Goal: Transaction & Acquisition: Purchase product/service

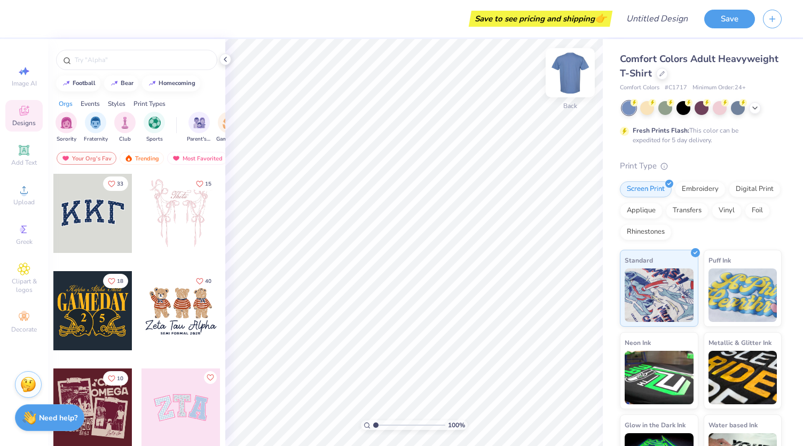
click at [574, 76] on img at bounding box center [570, 72] width 43 height 43
click at [574, 76] on img at bounding box center [570, 72] width 21 height 21
click at [754, 109] on icon at bounding box center [755, 107] width 9 height 9
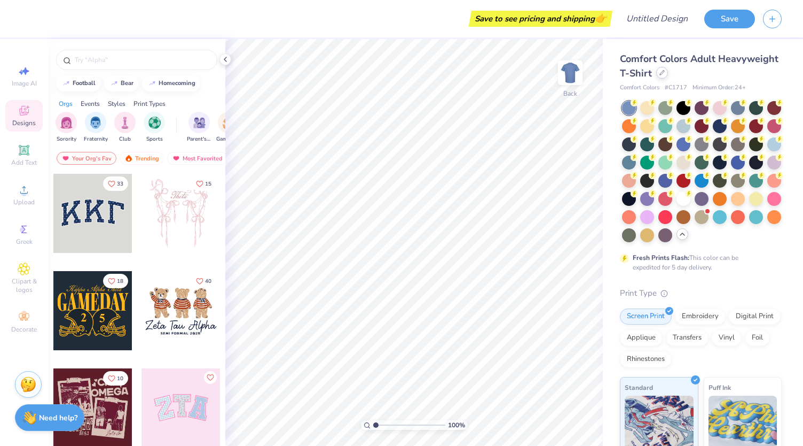
click at [668, 77] on div at bounding box center [663, 73] width 12 height 12
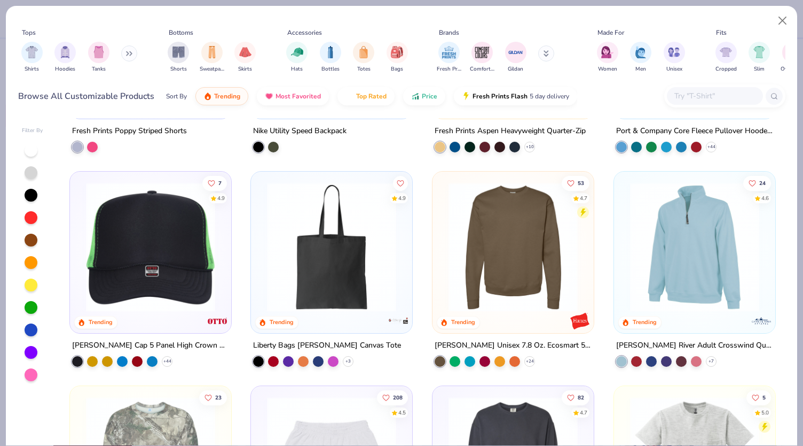
scroll to position [2634, 0]
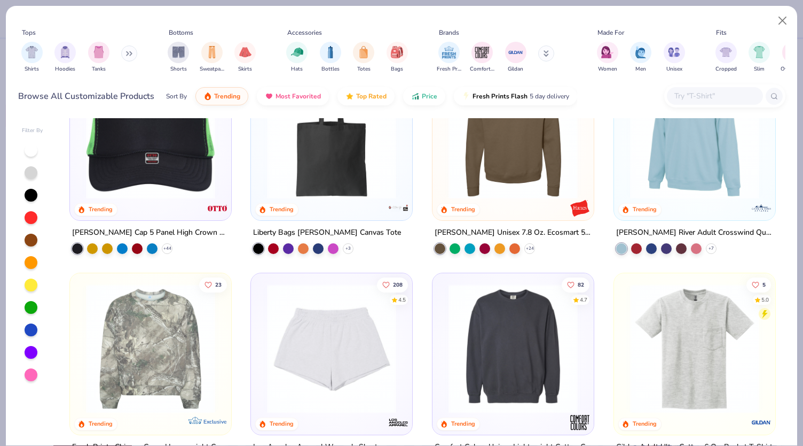
click at [128, 52] on icon at bounding box center [128, 54] width 2 height 4
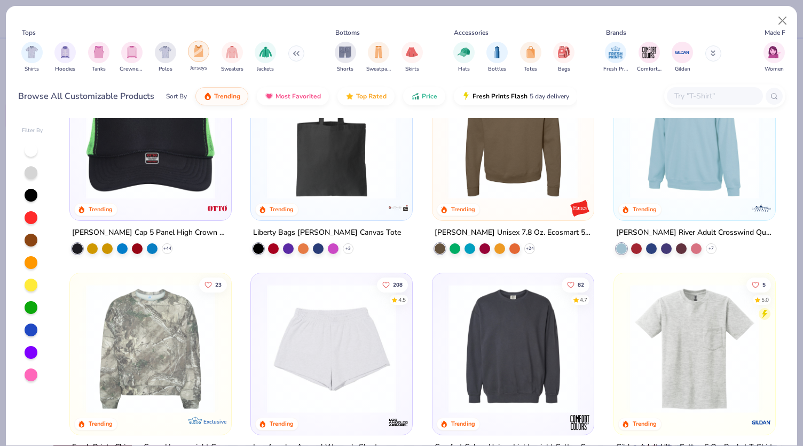
click at [196, 54] on img "filter for Jerseys" at bounding box center [199, 51] width 12 height 12
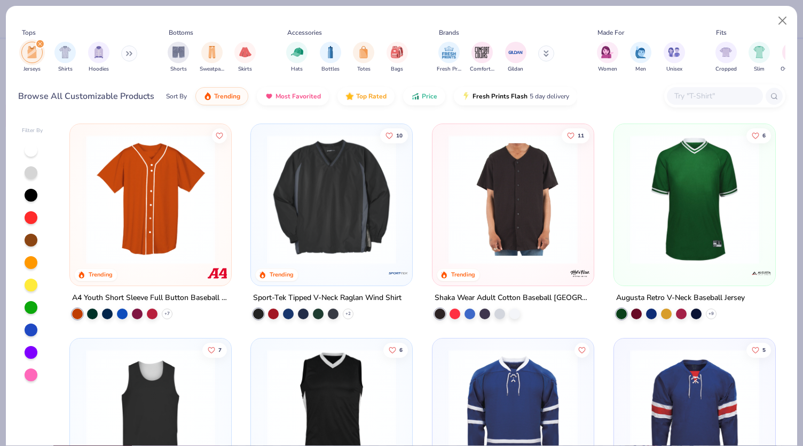
click at [526, 205] on img at bounding box center [513, 199] width 140 height 129
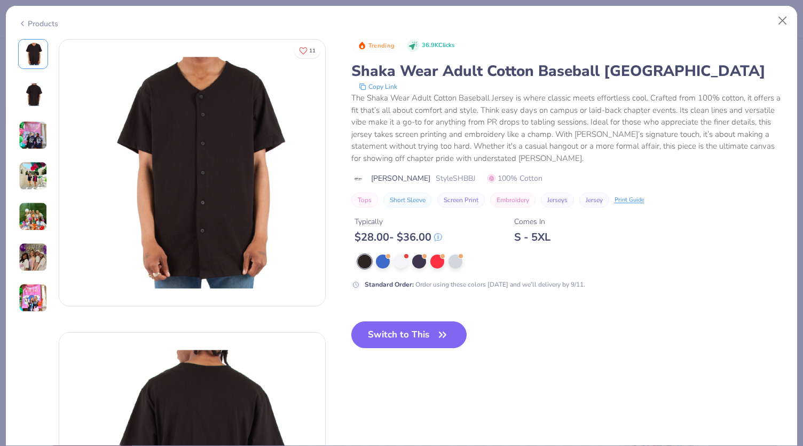
scroll to position [68, 0]
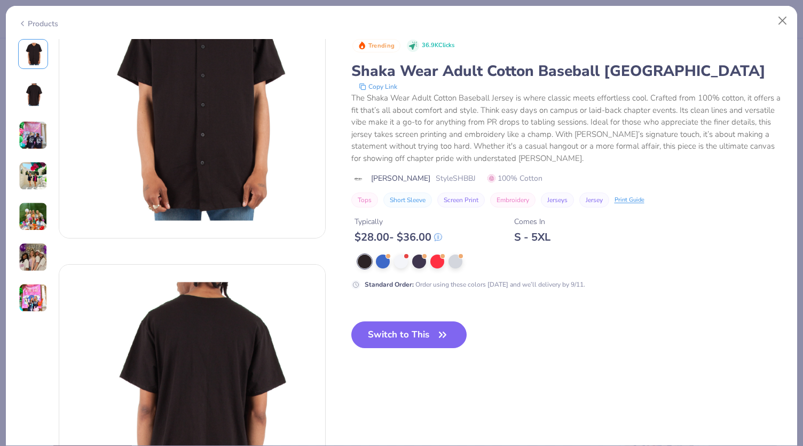
click at [22, 134] on img at bounding box center [33, 135] width 29 height 29
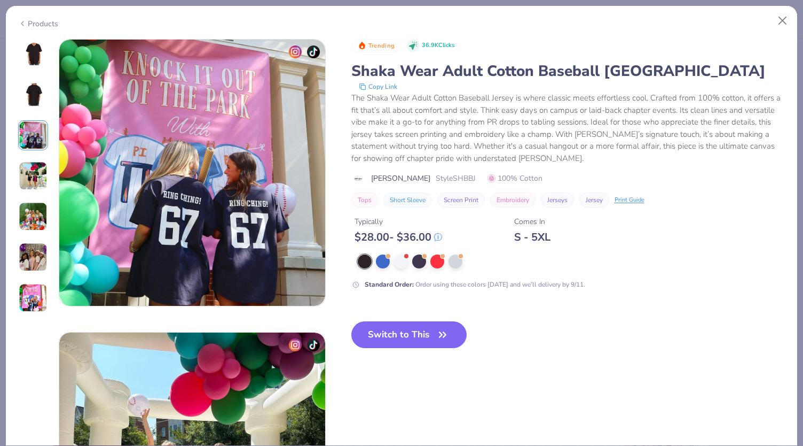
click at [35, 172] on img at bounding box center [33, 175] width 29 height 29
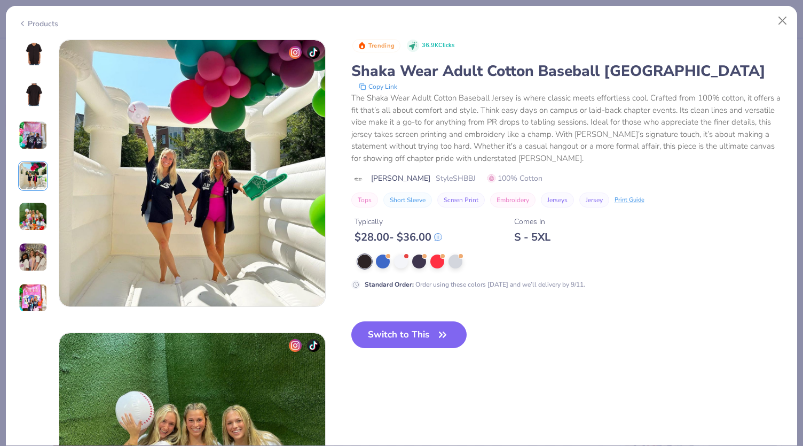
scroll to position [878, 0]
click at [32, 212] on img at bounding box center [33, 216] width 29 height 29
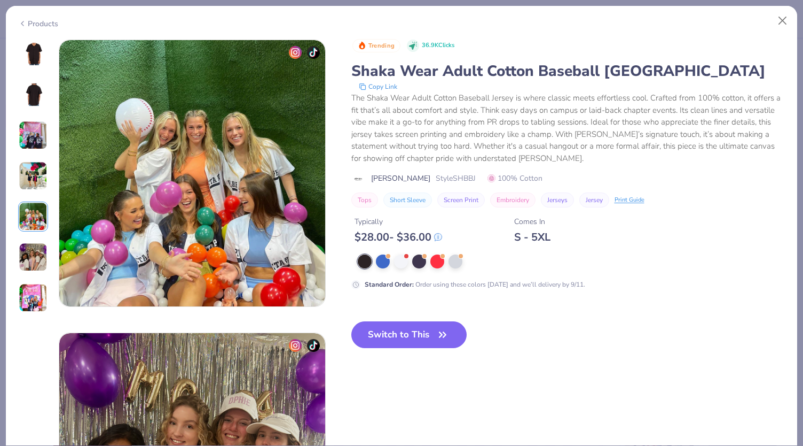
scroll to position [1171, 0]
click at [31, 248] on img at bounding box center [33, 257] width 29 height 29
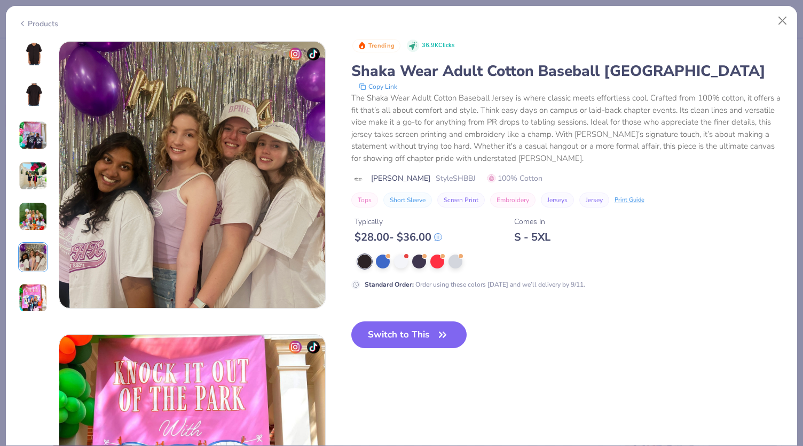
scroll to position [1464, 0]
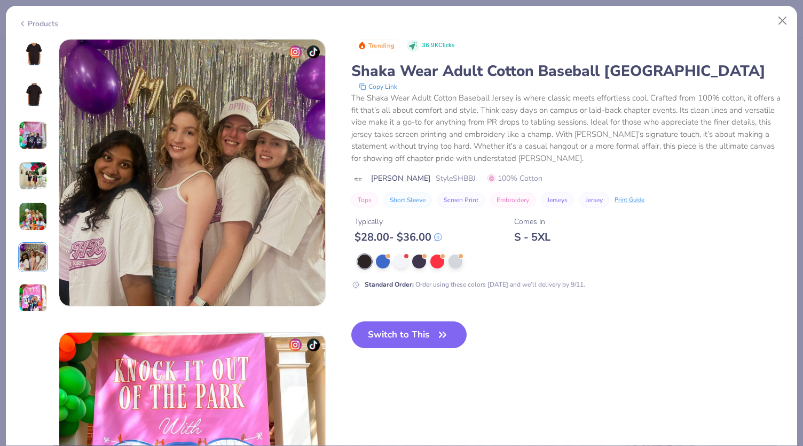
click at [30, 290] on img at bounding box center [33, 297] width 29 height 29
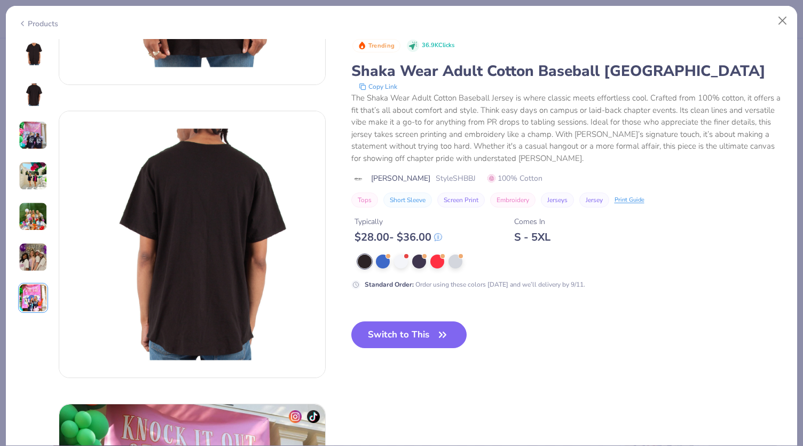
scroll to position [0, 0]
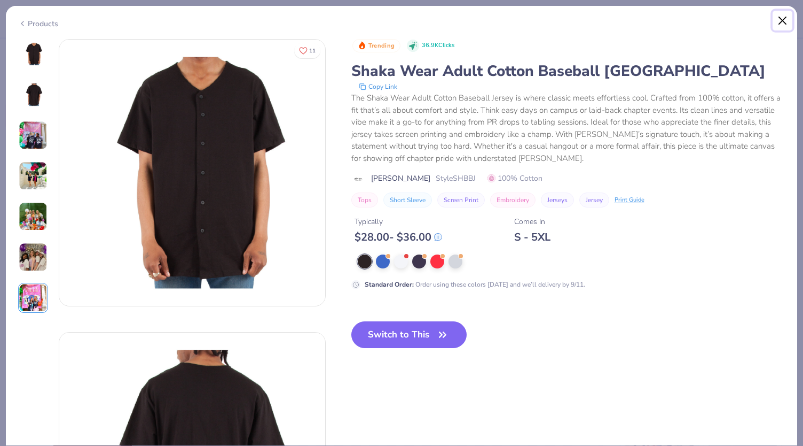
click at [776, 18] on button "Close" at bounding box center [783, 21] width 20 height 20
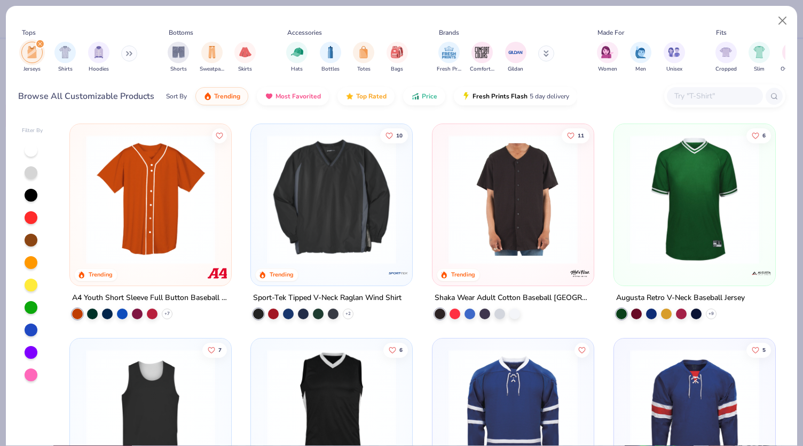
click at [263, 56] on div "Tops Jerseys Shirts Hoodies Bottoms Shorts Sweatpants Skirts Accessories Hats B…" at bounding box center [402, 52] width 768 height 49
click at [545, 51] on button at bounding box center [546, 53] width 16 height 16
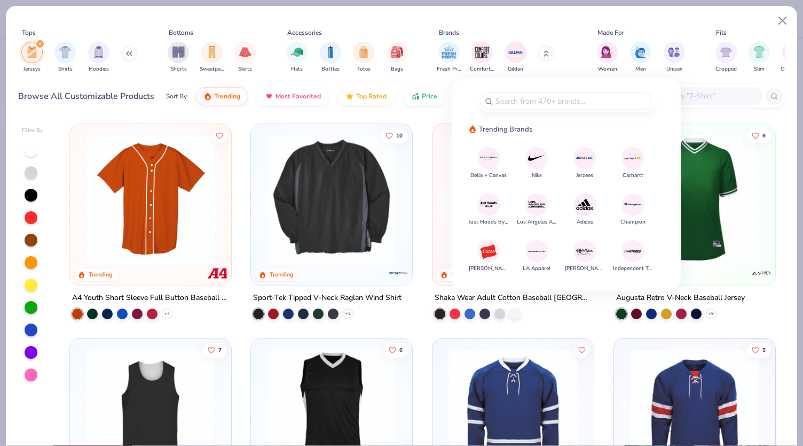
click at [545, 51] on icon at bounding box center [546, 53] width 5 height 6
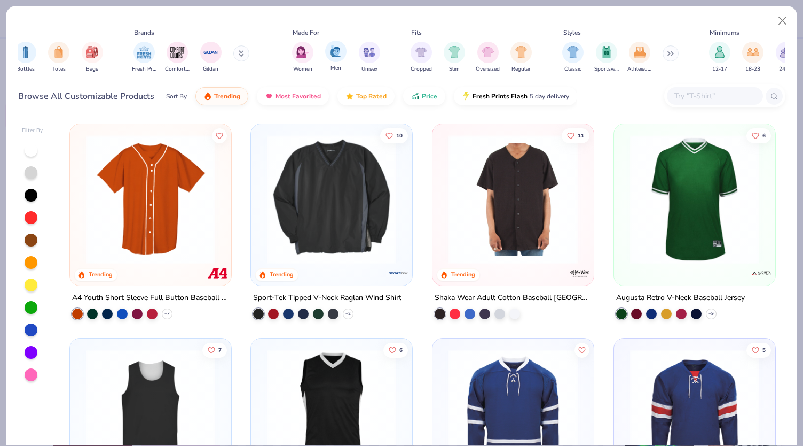
scroll to position [0, 326]
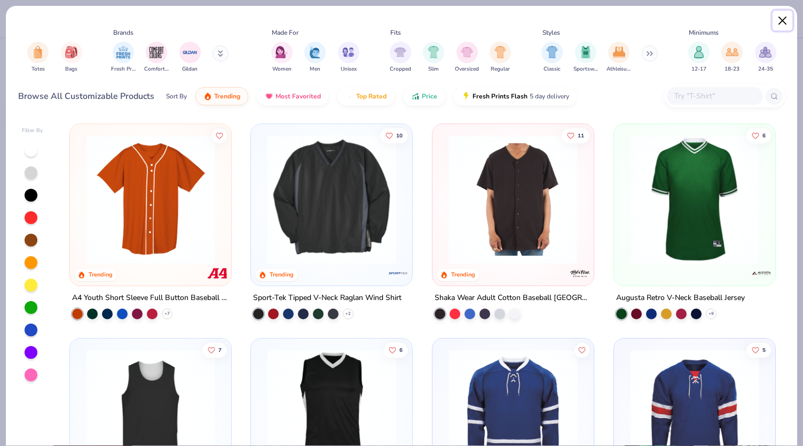
click at [787, 21] on button "Close" at bounding box center [783, 21] width 20 height 20
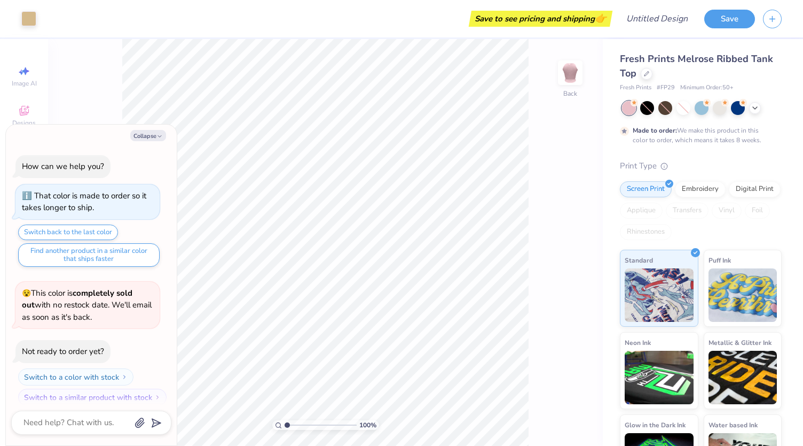
scroll to position [7, 0]
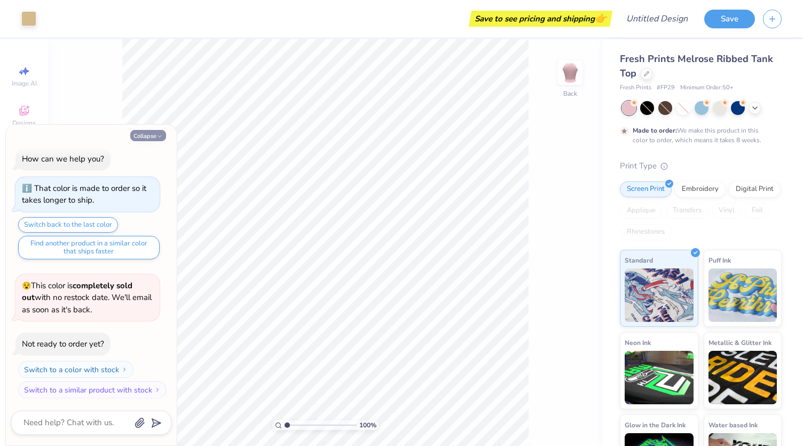
click at [153, 136] on button "Collapse" at bounding box center [148, 135] width 36 height 11
type textarea "x"
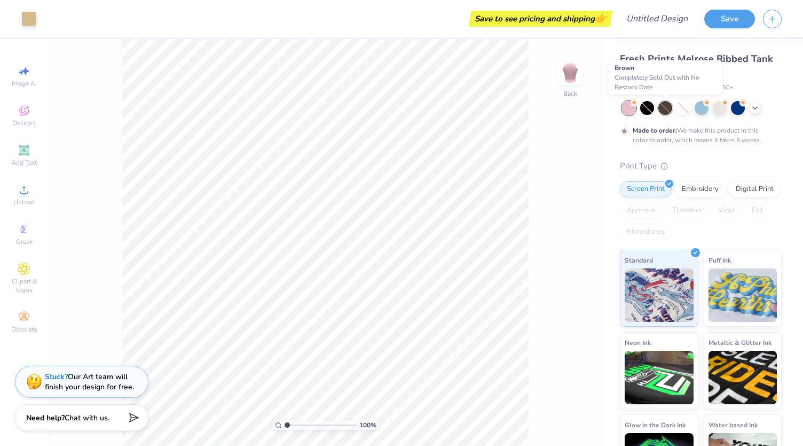
click at [666, 108] on div at bounding box center [666, 108] width 14 height 14
click at [702, 111] on div at bounding box center [702, 107] width 14 height 14
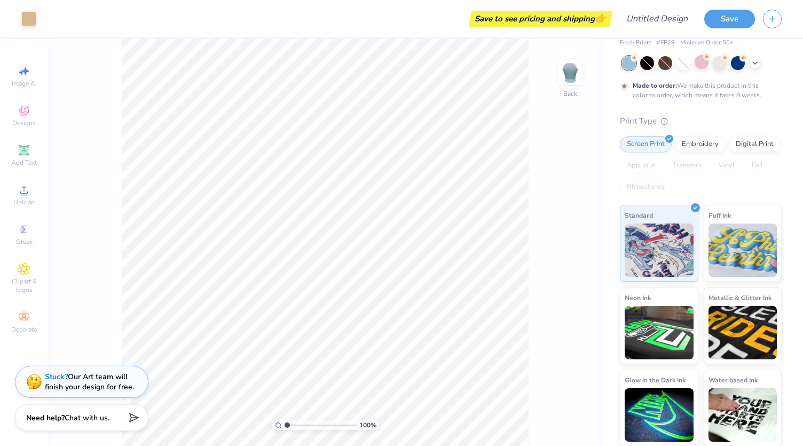
scroll to position [0, 0]
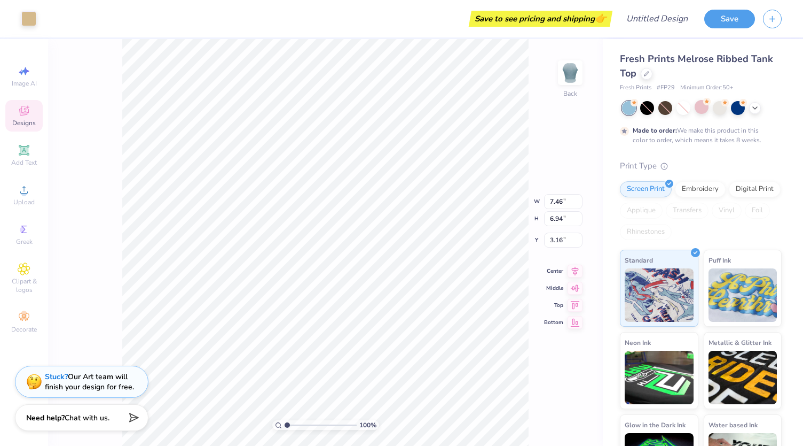
click at [15, 120] on span "Designs" at bounding box center [24, 123] width 24 height 9
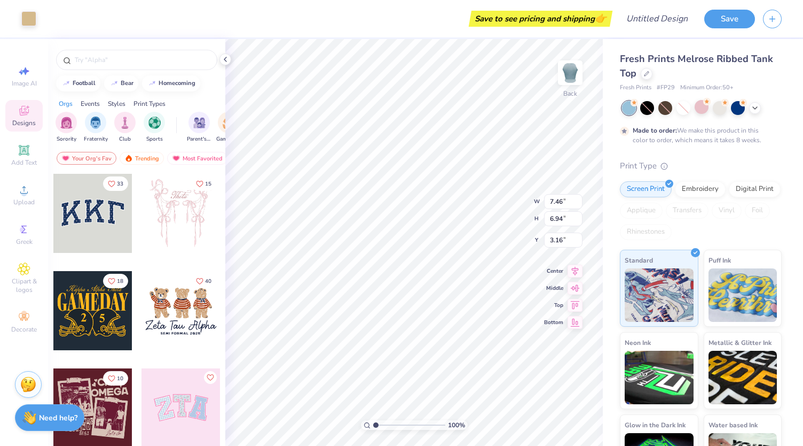
click at [15, 120] on span "Designs" at bounding box center [24, 123] width 24 height 9
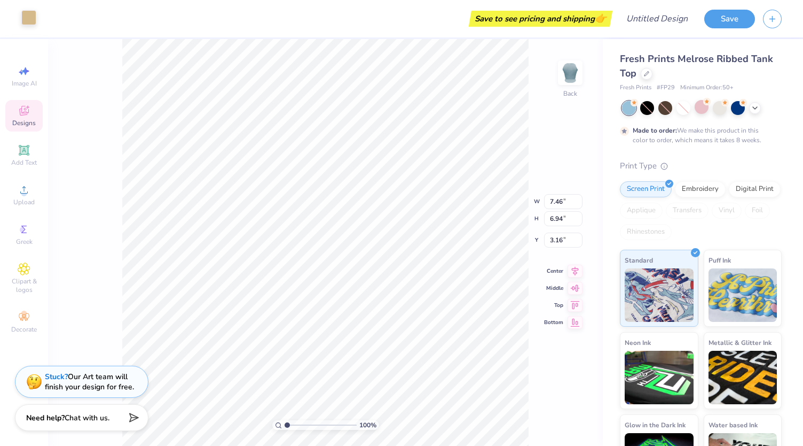
click at [29, 15] on div at bounding box center [28, 17] width 15 height 15
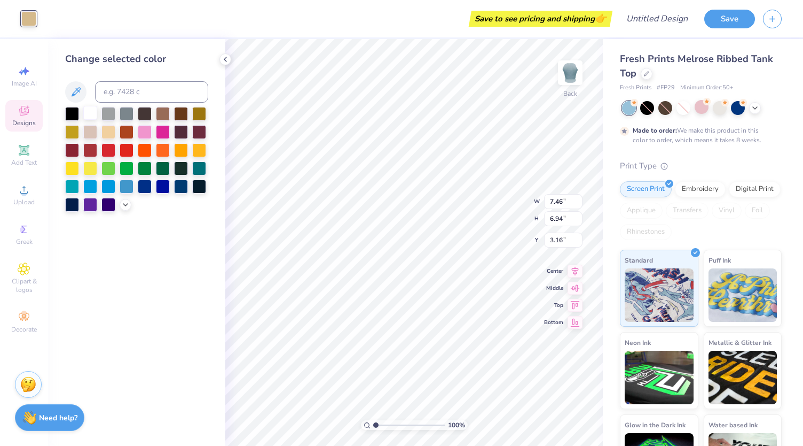
click at [91, 113] on div at bounding box center [90, 113] width 14 height 14
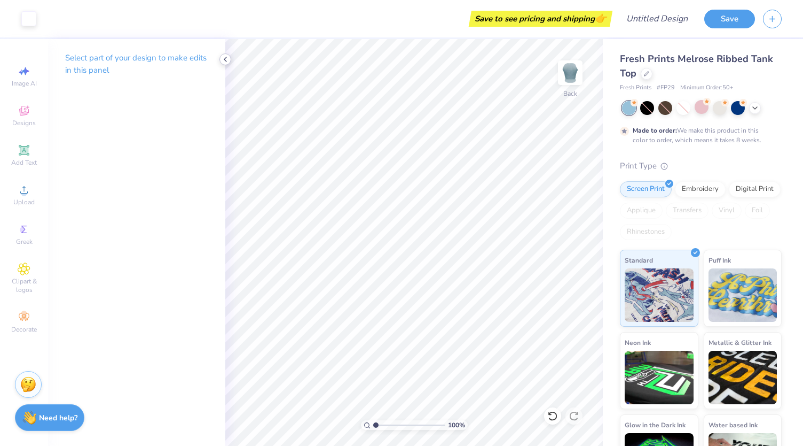
click at [230, 58] on div at bounding box center [226, 59] width 12 height 12
